Goal: Use online tool/utility: Utilize a website feature to perform a specific function

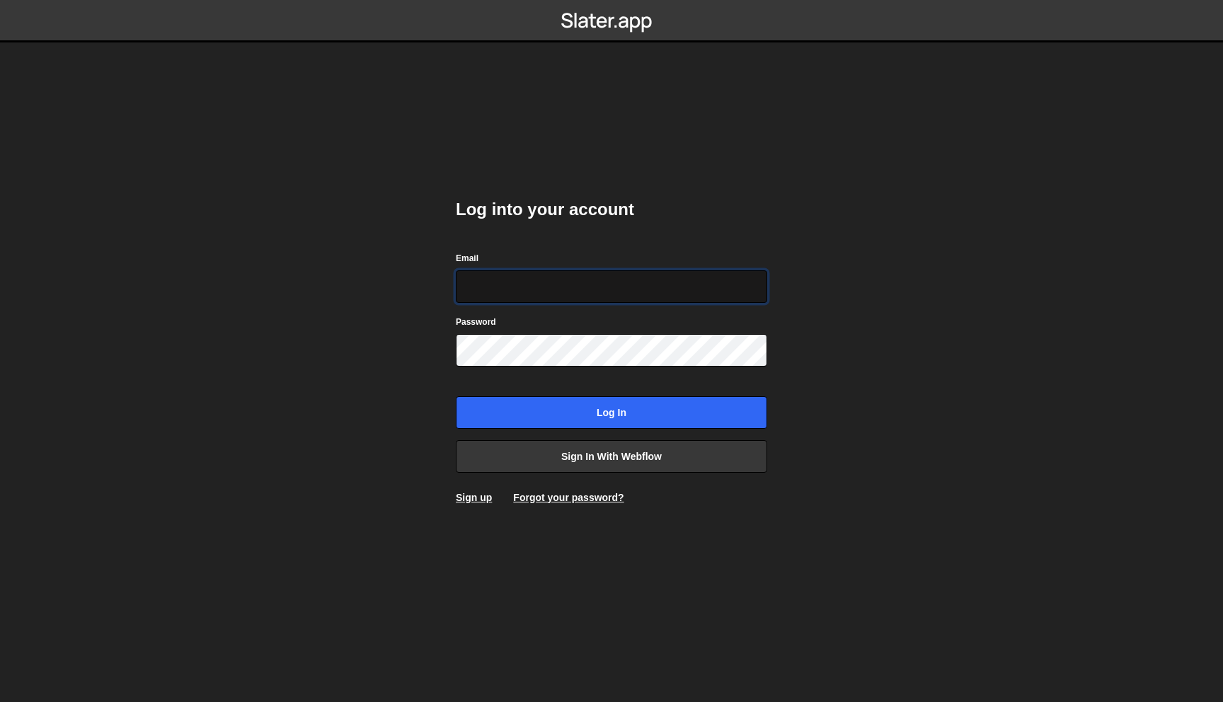
type input "viktor.fonic@gmail.com"
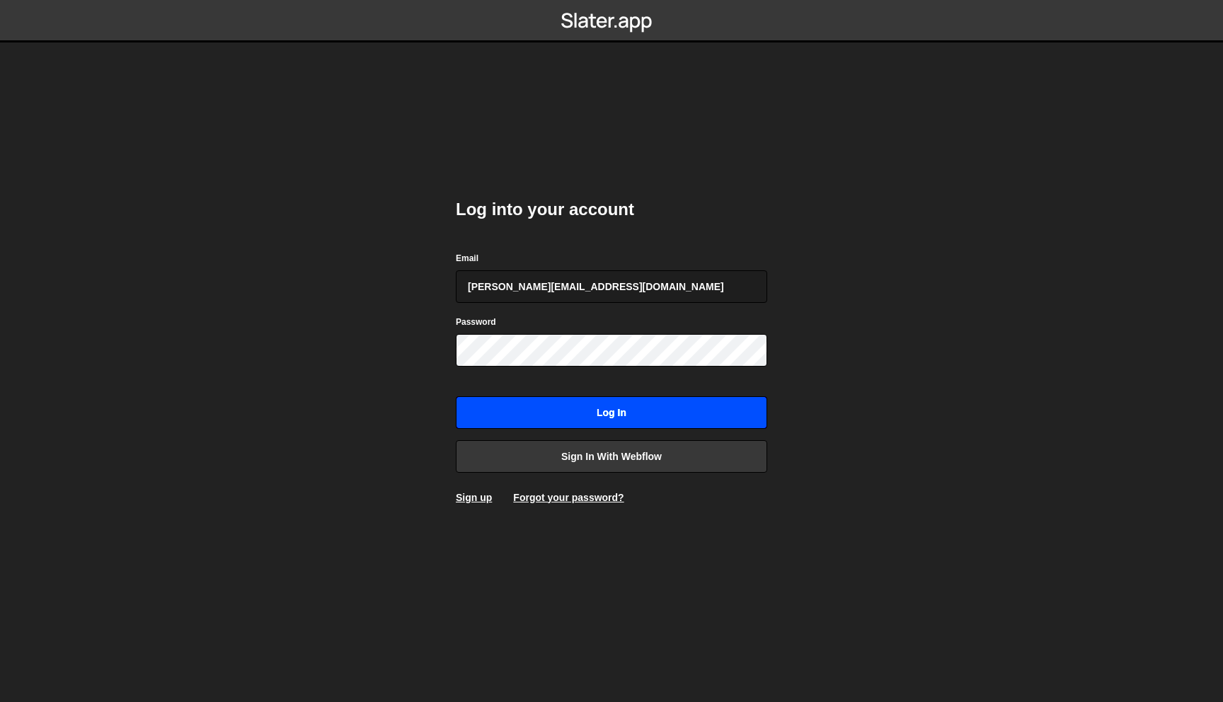
click at [578, 408] on input "Log in" at bounding box center [612, 412] width 312 height 33
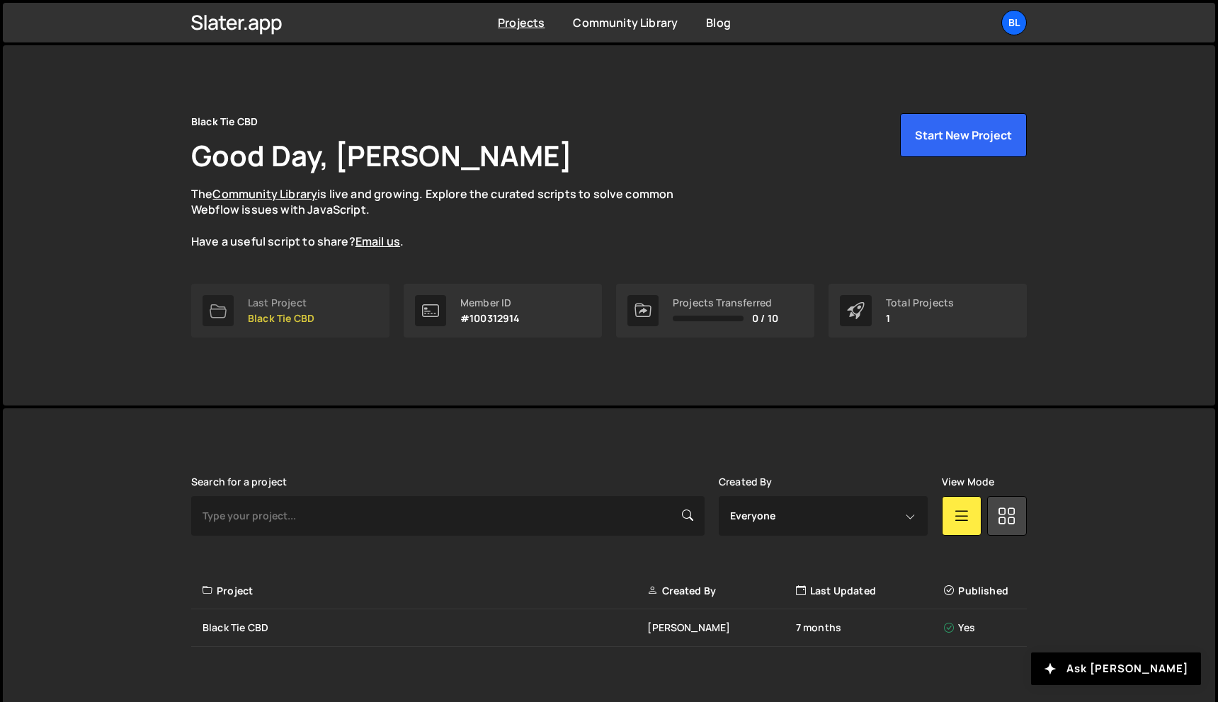
click at [322, 320] on link "Last Project Black Tie CBD" at bounding box center [290, 311] width 198 height 54
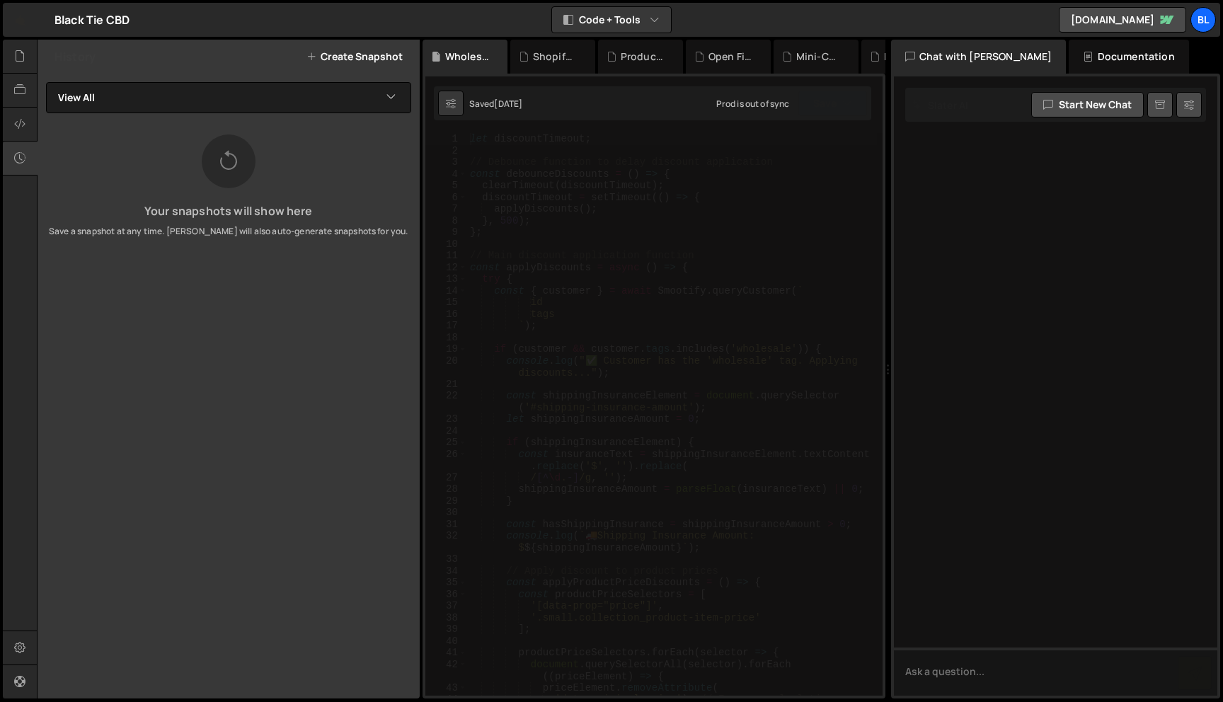
click at [564, 374] on div "let discountTimeout ; // Debounce function to delay discount application const …" at bounding box center [672, 426] width 410 height 586
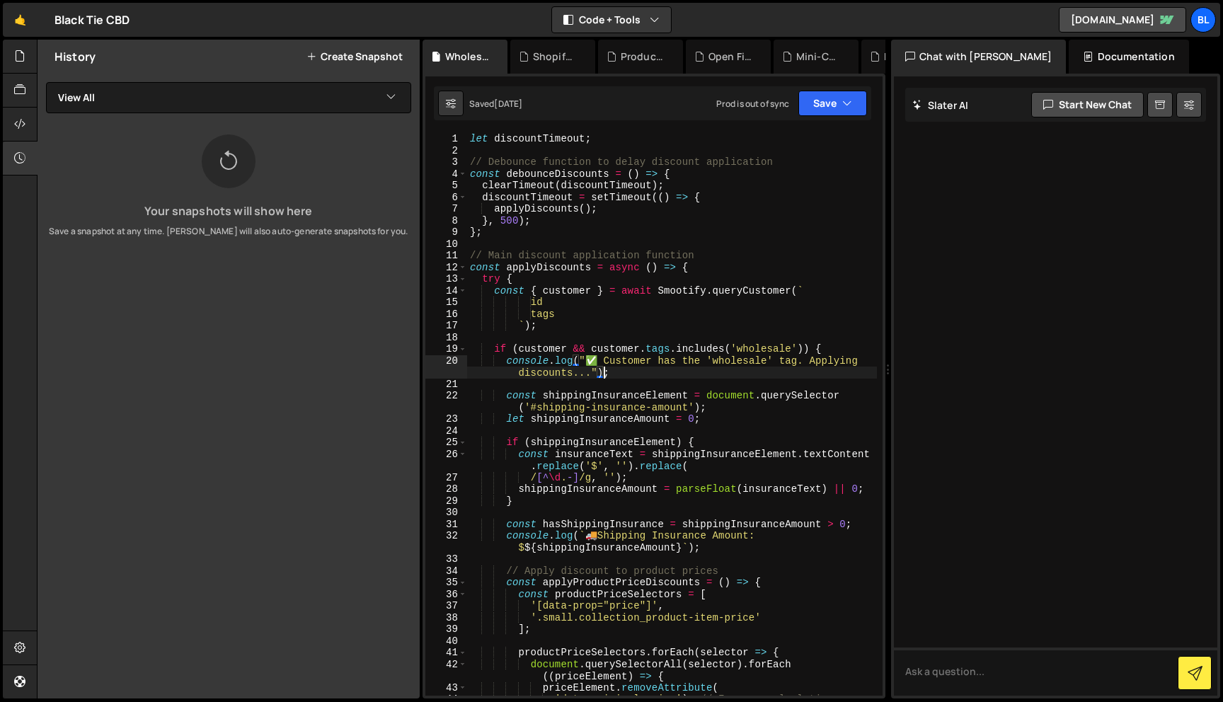
click at [602, 294] on div "let discountTimeout ; // Debounce function to delay discount application const …" at bounding box center [672, 426] width 410 height 586
click at [624, 312] on div "let discountTimeout ; // Debounce function to delay discount application const …" at bounding box center [672, 426] width 410 height 586
click at [843, 103] on icon "button" at bounding box center [848, 103] width 10 height 14
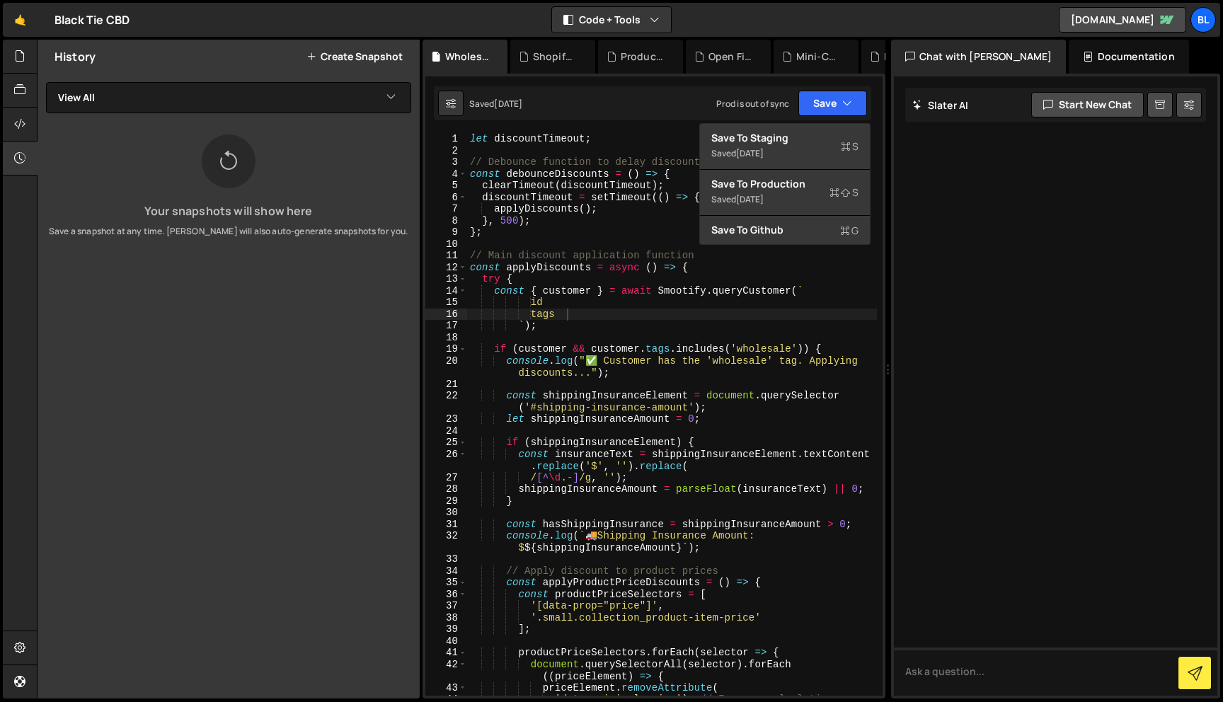
click at [703, 285] on div "let discountTimeout ; // Debounce function to delay discount application const …" at bounding box center [672, 426] width 410 height 586
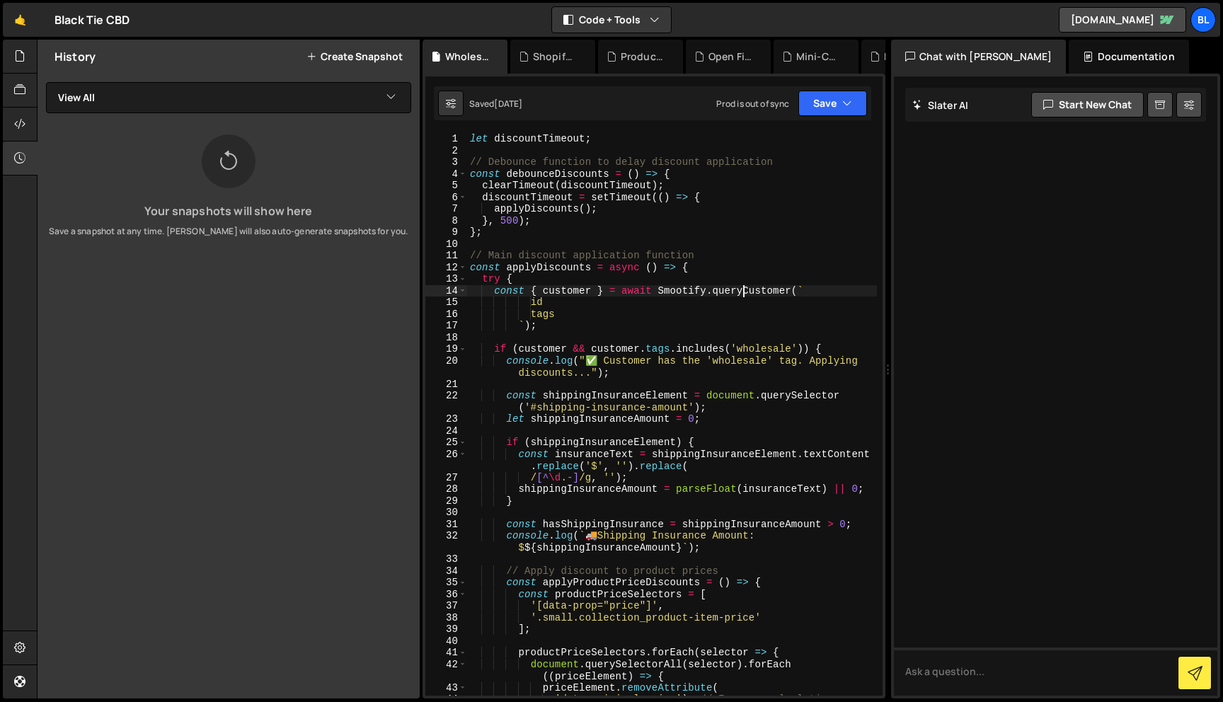
click at [600, 314] on div "let discountTimeout ; // Debounce function to delay discount application const …" at bounding box center [672, 426] width 410 height 586
type textarea "tags"
